Goal: Navigation & Orientation: Find specific page/section

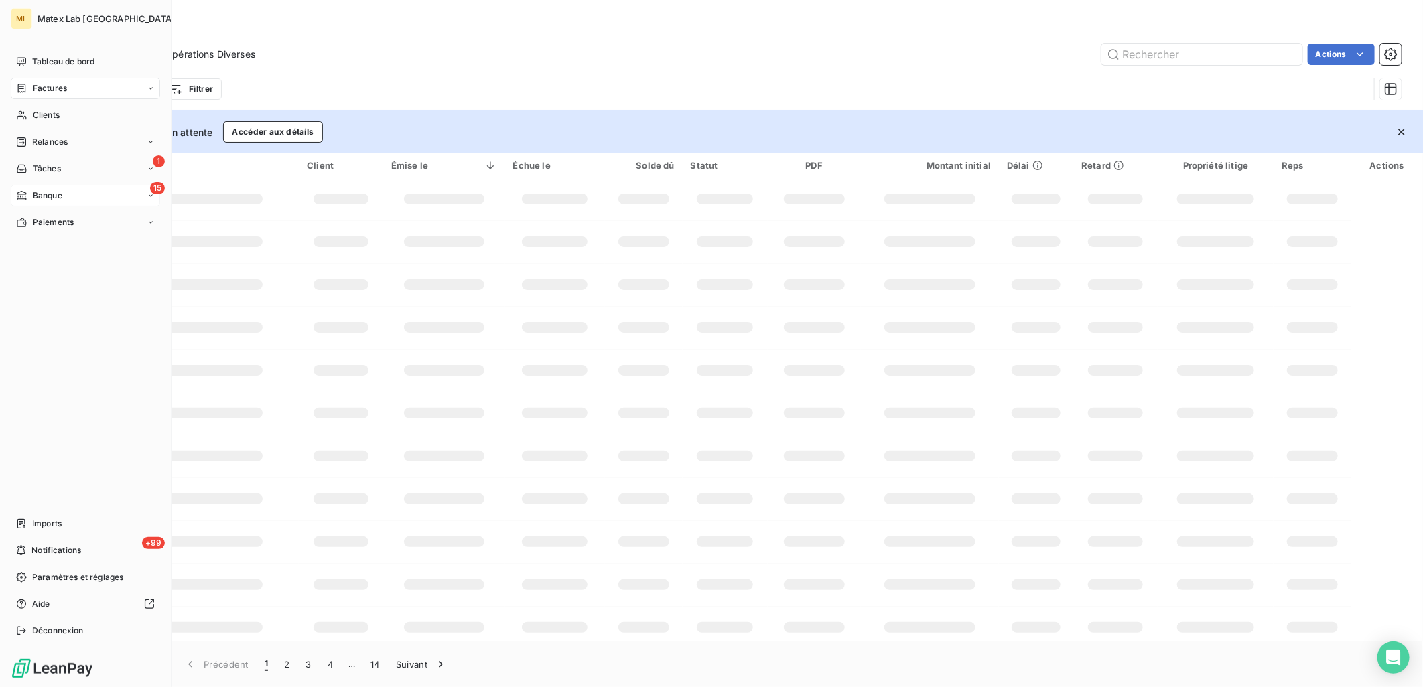
click at [33, 198] on span "Banque" at bounding box center [47, 196] width 29 height 12
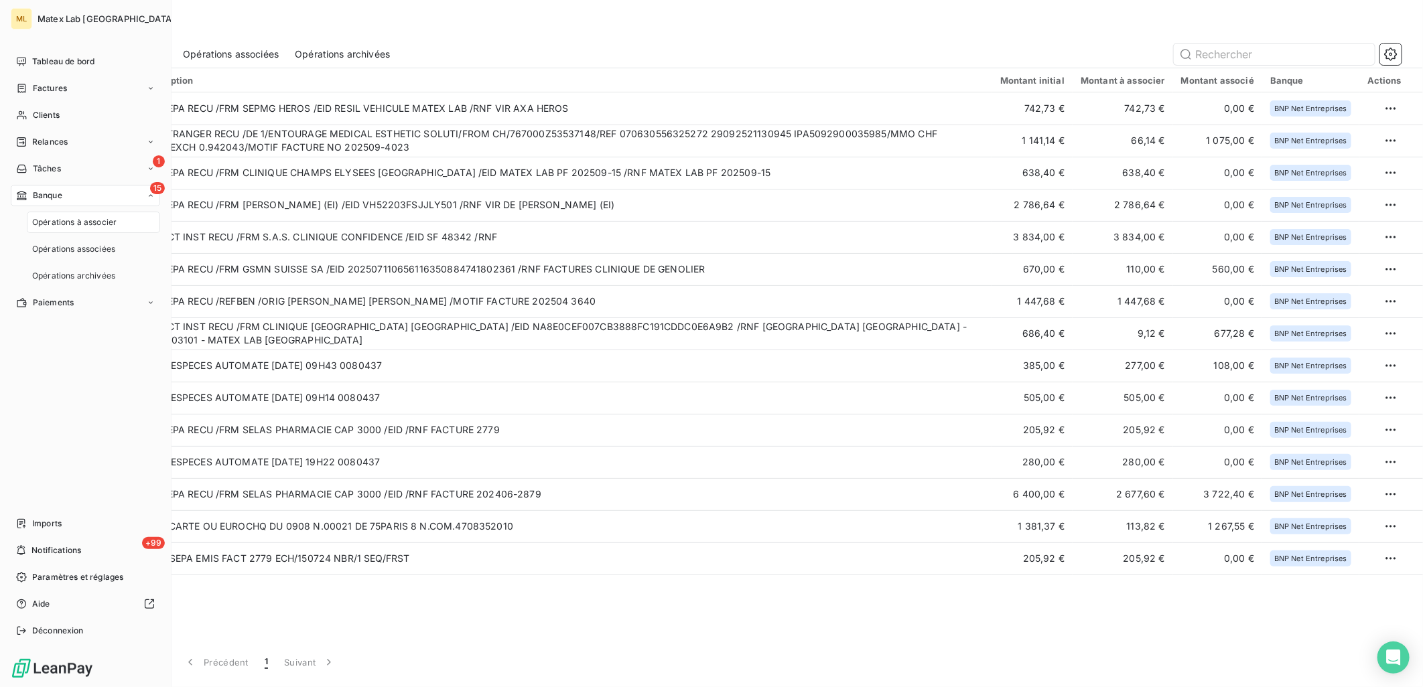
click at [52, 192] on span "Banque" at bounding box center [47, 196] width 29 height 12
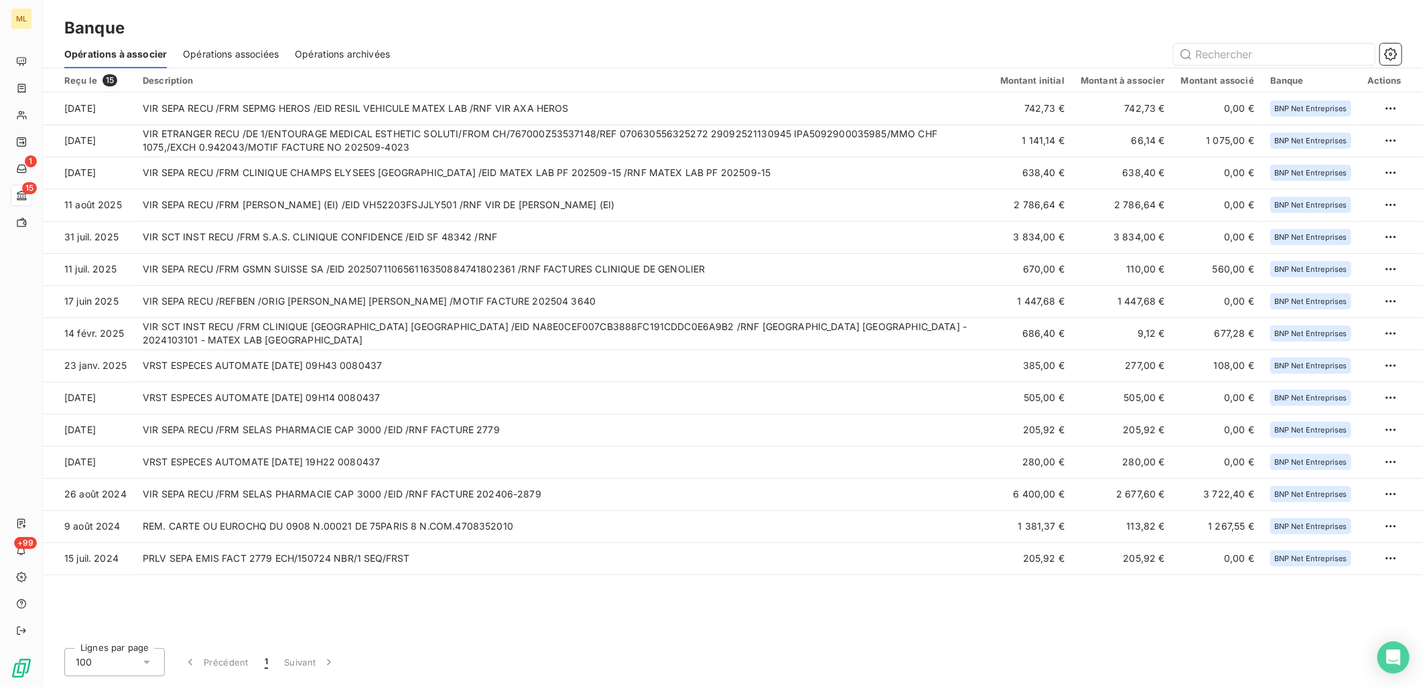
click at [490, 14] on div "Banque Opérations à associer Opérations associées Opérations archivées" at bounding box center [733, 34] width 1380 height 68
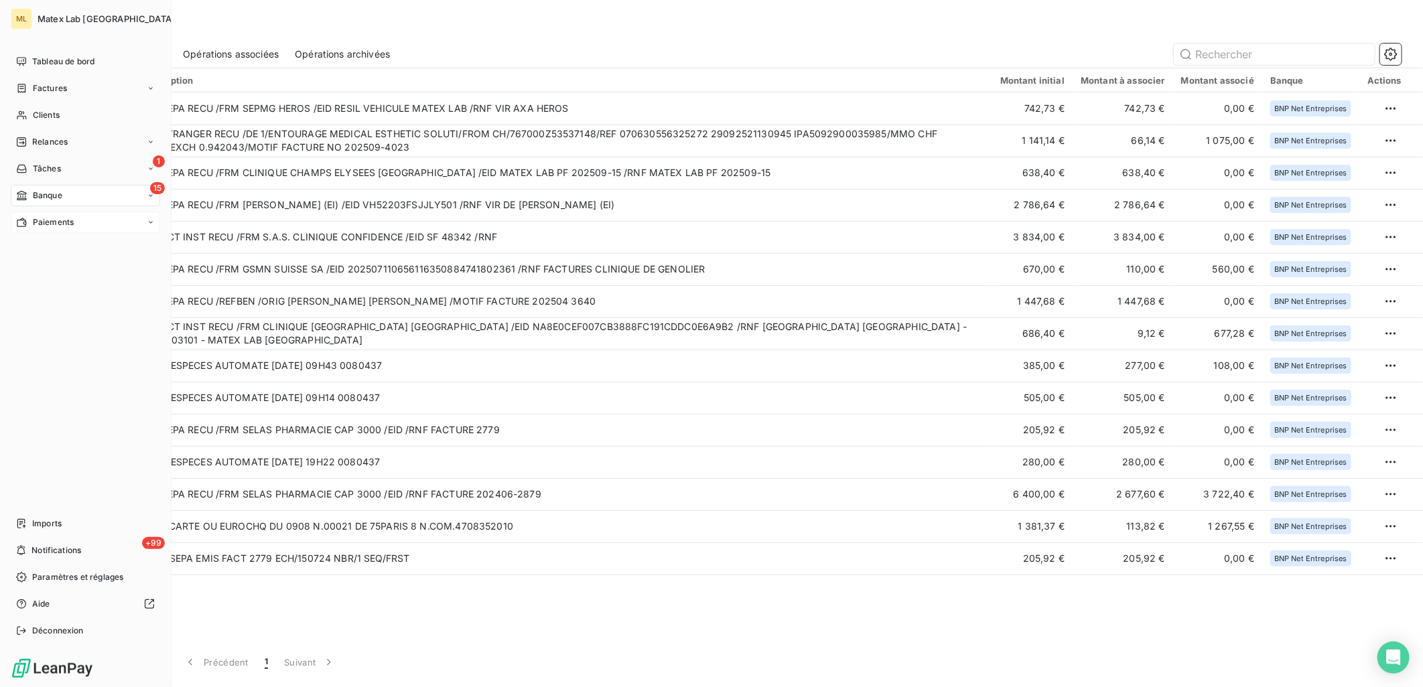
click at [33, 224] on span "Paiements" at bounding box center [53, 222] width 41 height 12
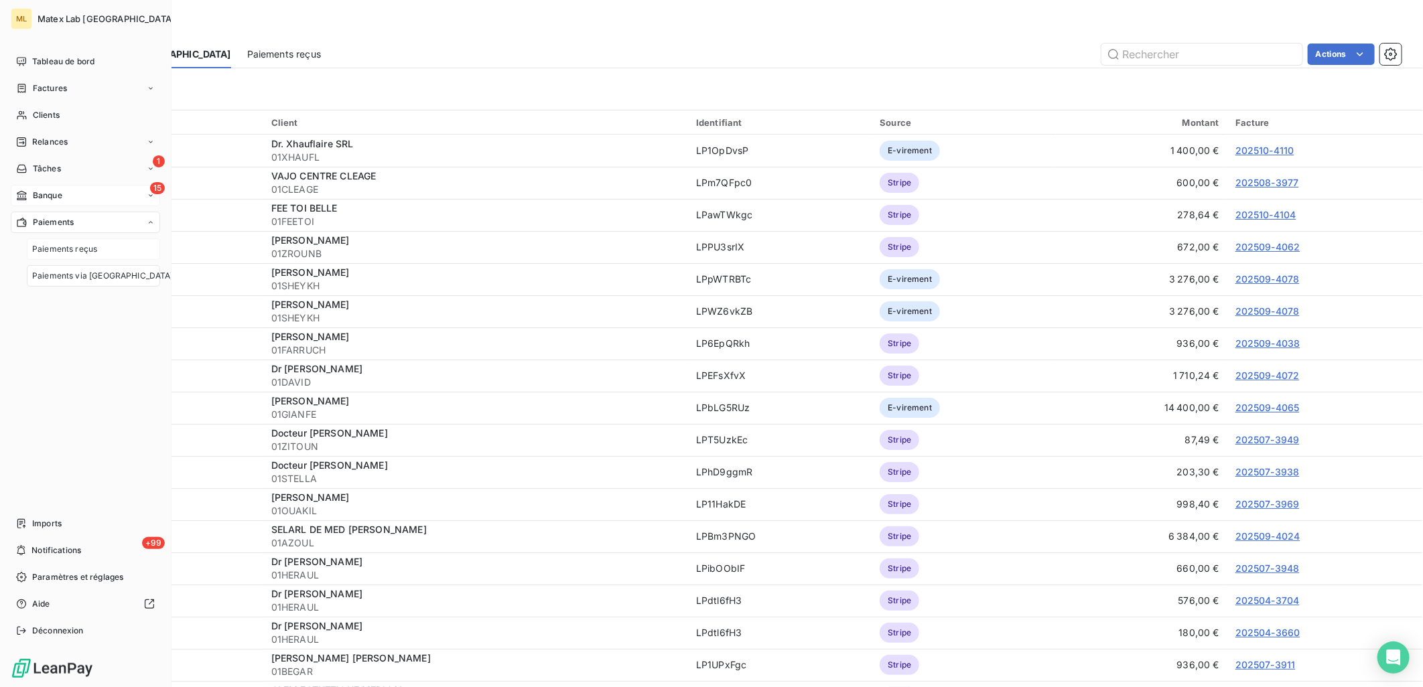
click at [49, 259] on div "Paiements reçus" at bounding box center [93, 249] width 133 height 21
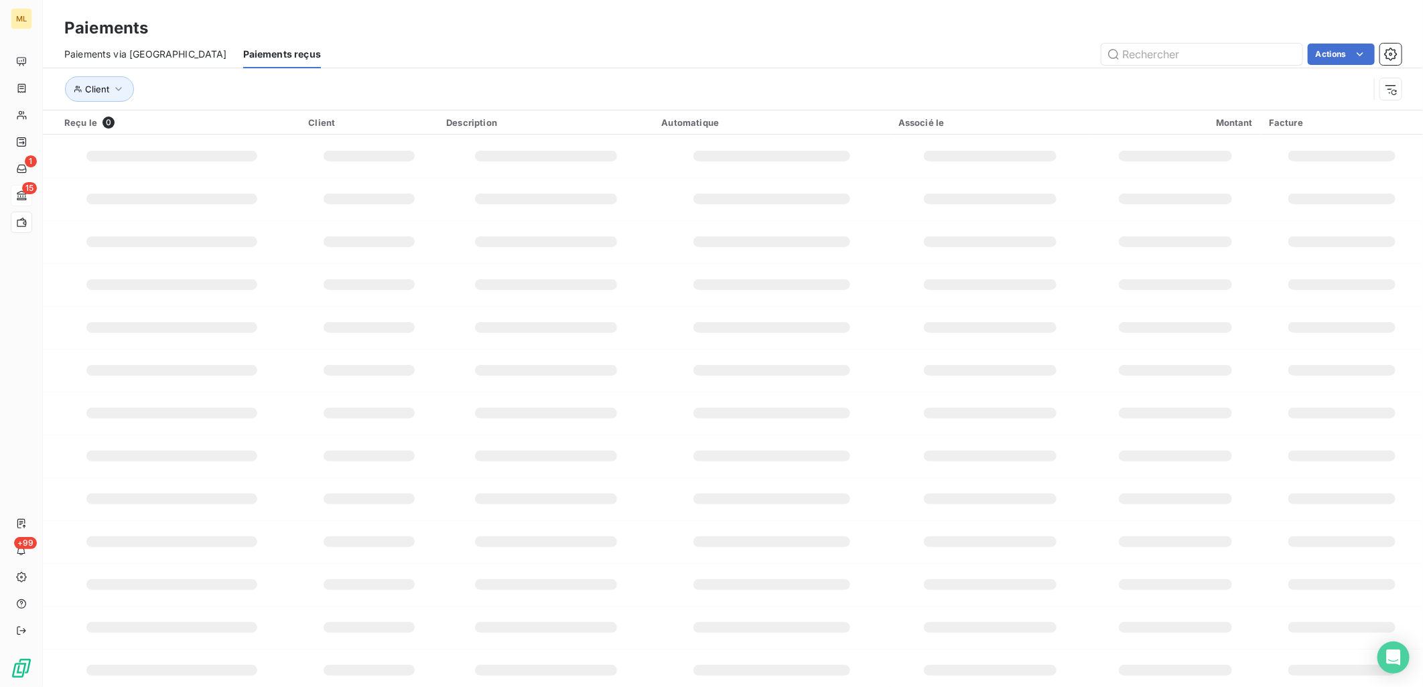
click at [338, 44] on div "Actions" at bounding box center [869, 54] width 1065 height 21
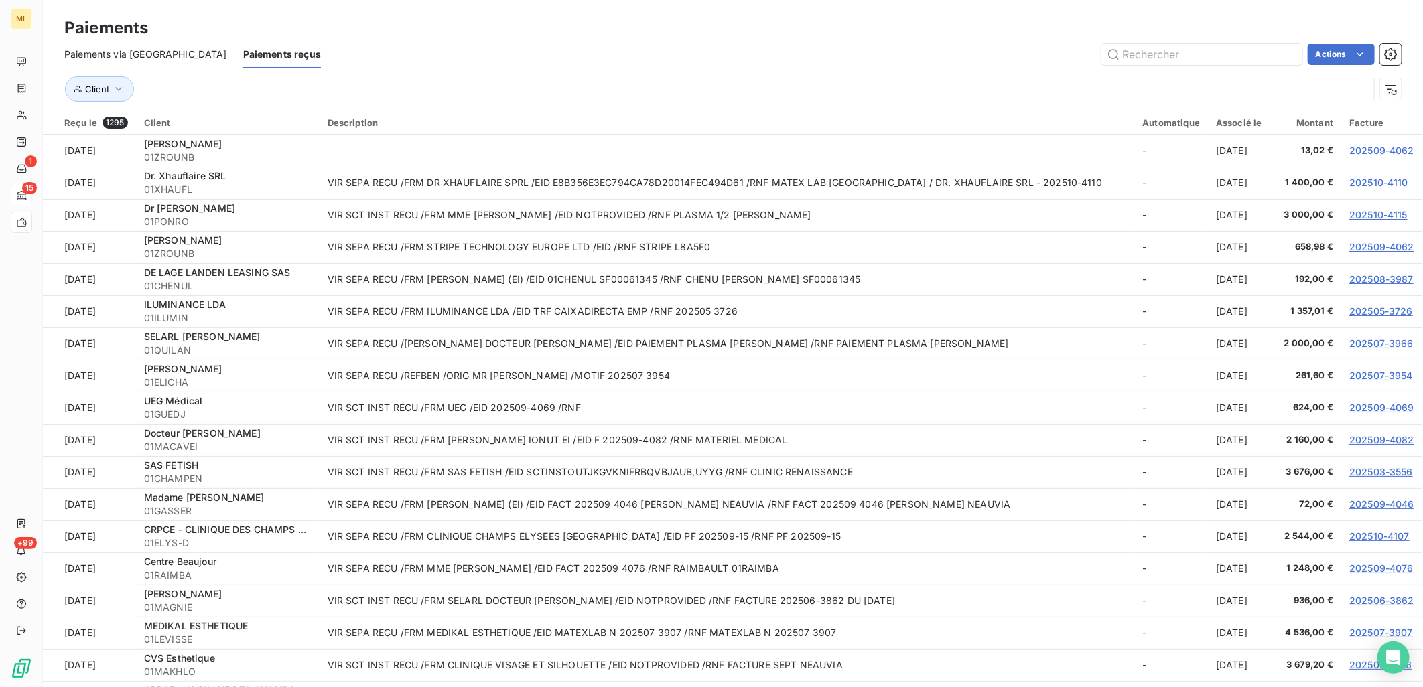
click at [811, 72] on div "Client" at bounding box center [732, 89] width 1337 height 42
click at [572, 25] on div "Paiements" at bounding box center [733, 28] width 1380 height 24
click at [738, 41] on div "Paiements via le Portail Paiements reçus Actions" at bounding box center [733, 54] width 1380 height 28
click at [823, 36] on div "Paiements" at bounding box center [733, 28] width 1380 height 24
